Goal: Task Accomplishment & Management: Manage account settings

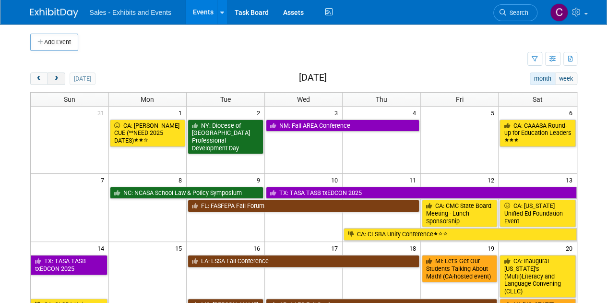
click at [59, 77] on button "next" at bounding box center [56, 78] width 18 height 12
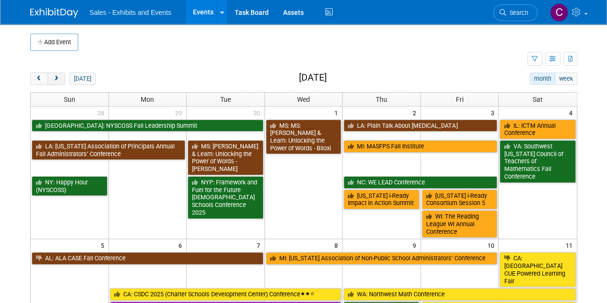
click at [59, 77] on button "next" at bounding box center [56, 78] width 18 height 12
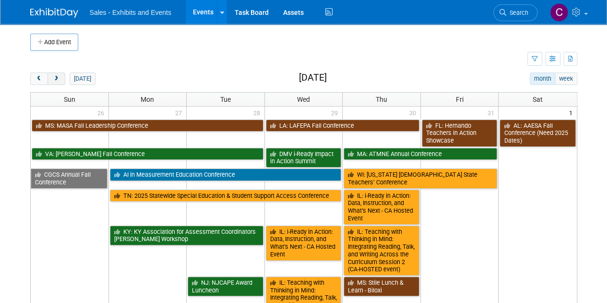
click at [59, 77] on button "next" at bounding box center [56, 78] width 18 height 12
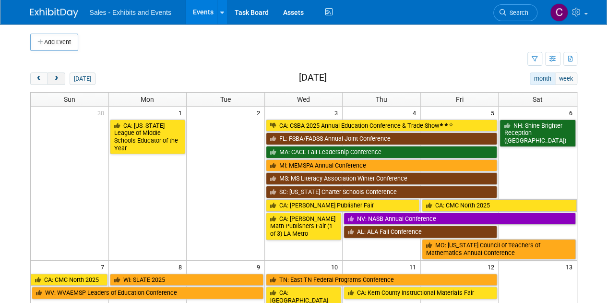
click at [59, 77] on button "next" at bounding box center [56, 78] width 18 height 12
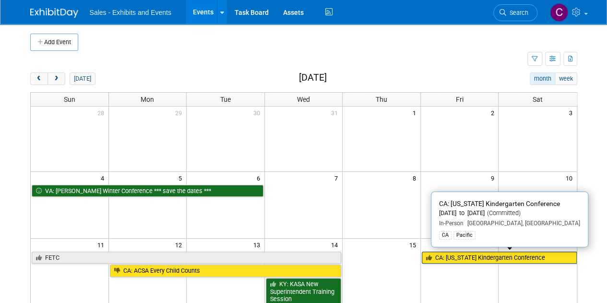
click at [437, 256] on link "CA: [US_STATE] Kindergarten Conference" at bounding box center [499, 257] width 155 height 12
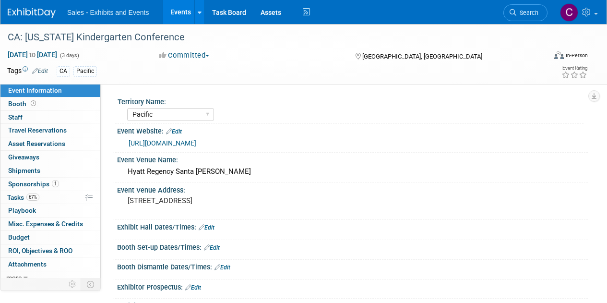
select select "Pacific"
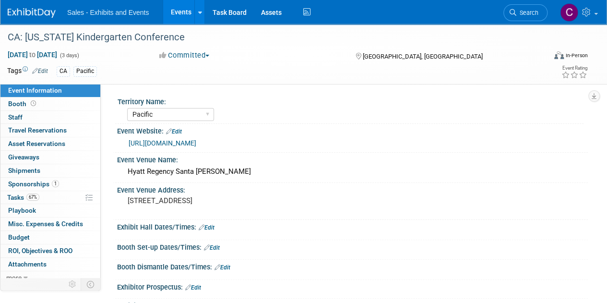
click at [192, 56] on button "Committed" at bounding box center [184, 55] width 57 height 10
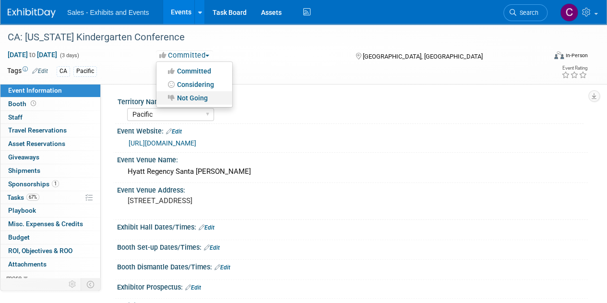
click at [191, 94] on link "Not Going" at bounding box center [194, 97] width 76 height 13
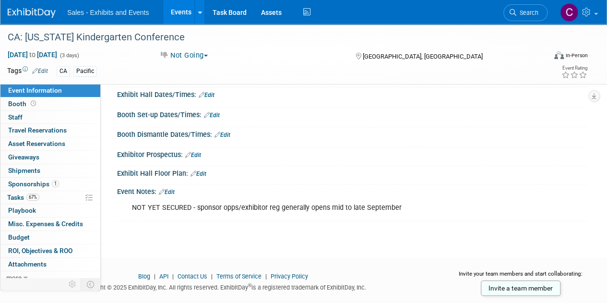
scroll to position [133, 0]
click at [174, 188] on link "Edit" at bounding box center [167, 191] width 16 height 7
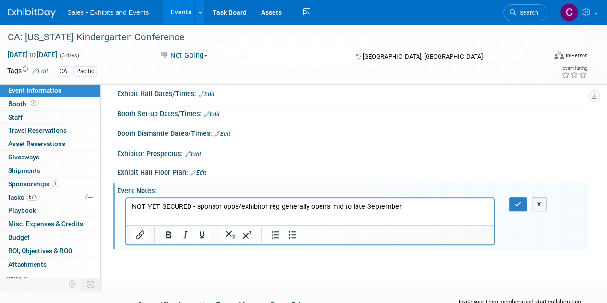
scroll to position [0, 0]
click at [141, 206] on p "NOT YET SECURED - sponsor opps/exhibitor reg generally opens mid to late Septem…" at bounding box center [310, 206] width 356 height 10
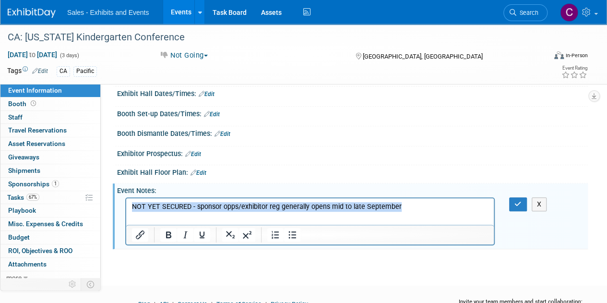
drag, startPoint x: 141, startPoint y: 206, endPoint x: 628, endPoint y: 423, distance: 532.8
click at [494, 211] on html "NOT YET SECURED - sponsor opps/exhibitor reg generally opens mid to late Septem…" at bounding box center [309, 204] width 367 height 13
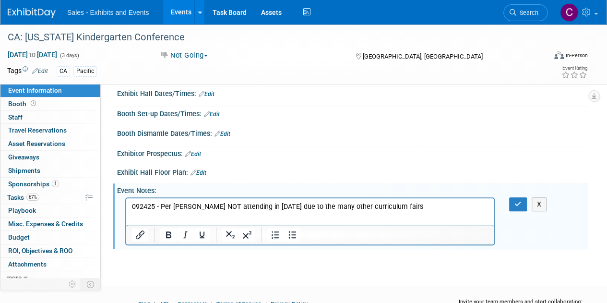
click at [327, 207] on p "092425 - Per Melissa NOT attending in 2026 due to the many other curriculum fai…" at bounding box center [310, 206] width 356 height 10
click at [519, 202] on icon "button" at bounding box center [517, 204] width 7 height 7
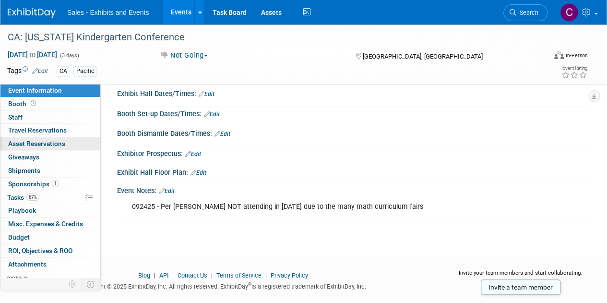
drag, startPoint x: 18, startPoint y: 259, endPoint x: 64, endPoint y: 146, distance: 121.5
click at [18, 260] on span "Attachments 0" at bounding box center [27, 264] width 38 height 8
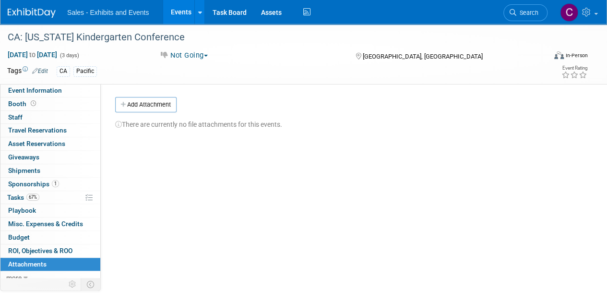
click at [149, 114] on div "There are currently no file attachments for this events." at bounding box center [347, 120] width 465 height 17
click at [146, 108] on button "Add Attachment" at bounding box center [145, 104] width 61 height 15
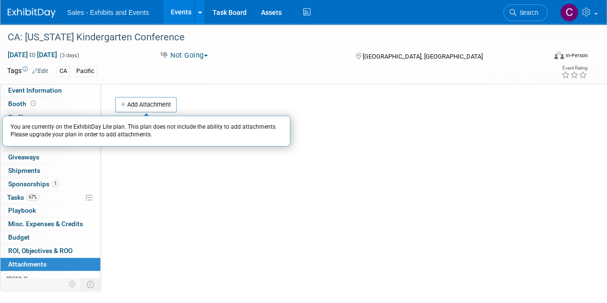
drag, startPoint x: 180, startPoint y: 195, endPoint x: 228, endPoint y: 295, distance: 110.5
click at [180, 195] on div "Territory Name: Atlantic Southeast Central Southwest Pacific Mountain National …" at bounding box center [344, 183] width 487 height 198
